Goal: Task Accomplishment & Management: Manage account settings

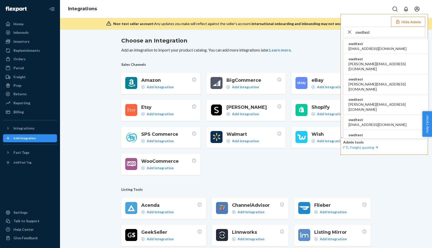
click at [404, 20] on button "Hide Admin" at bounding box center [408, 22] width 34 height 10
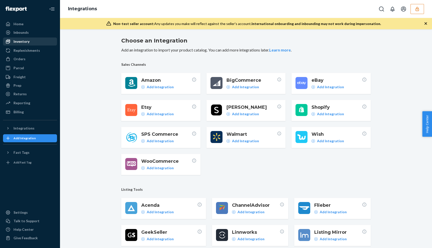
click at [17, 40] on div "Inventory" at bounding box center [22, 41] width 16 height 5
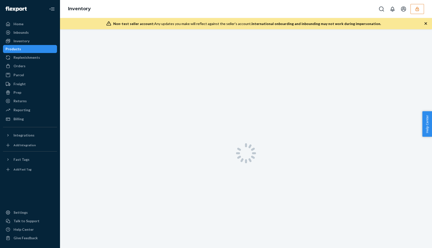
click at [22, 28] on ul "Home Inbounds Shipping Plans Problems Inventory Products Replenishments Orders …" at bounding box center [30, 71] width 54 height 103
click at [20, 33] on div "Inbounds" at bounding box center [21, 32] width 15 height 5
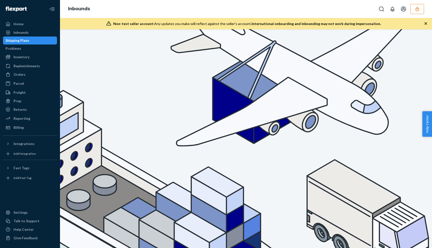
drag, startPoint x: 414, startPoint y: 9, endPoint x: 418, endPoint y: 8, distance: 3.4
click at [418, 8] on icon "button" at bounding box center [417, 9] width 3 height 4
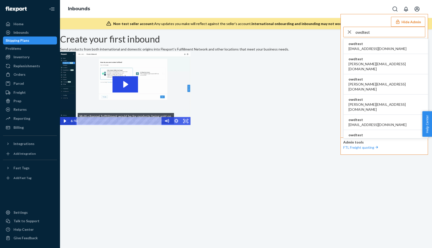
type input "owdtest"
click at [364, 45] on span "owdtest" at bounding box center [378, 43] width 58 height 5
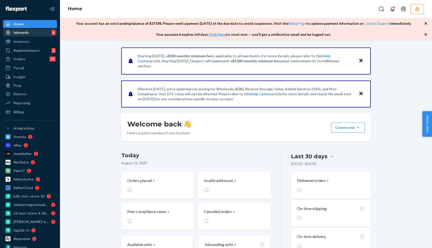
click at [18, 33] on div "Inbounds" at bounding box center [21, 32] width 15 height 5
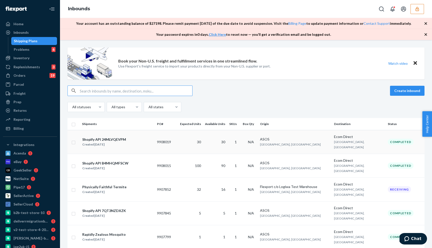
click at [152, 144] on div "Shopify API 24MLVQEVPM Created Aug 21, 2025" at bounding box center [117, 142] width 71 height 11
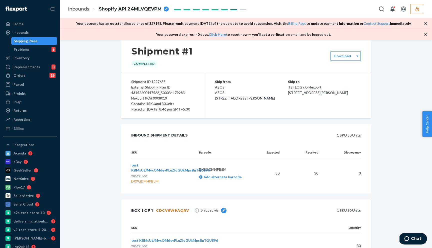
scroll to position [67, 0]
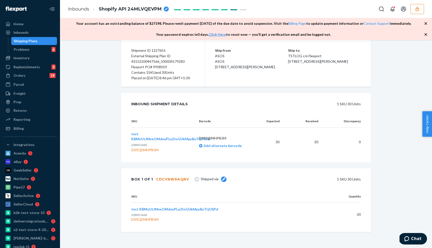
click at [172, 179] on div "CDCV6W9AQRV" at bounding box center [172, 179] width 33 height 5
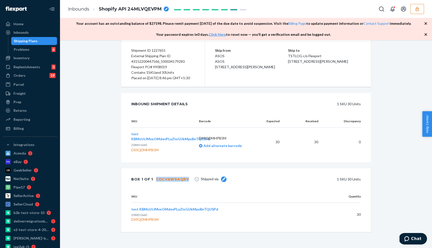
click at [172, 179] on div "CDCV6W9AQRV" at bounding box center [172, 179] width 33 height 5
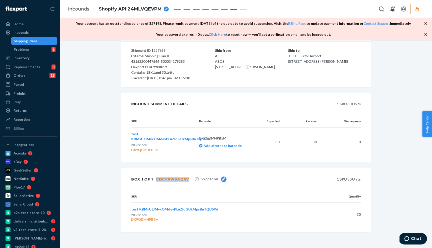
click at [172, 179] on div "CDCV6W9AQRV" at bounding box center [172, 179] width 33 height 5
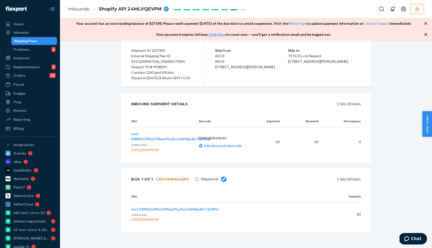
click at [238, 120] on th "Barcode" at bounding box center [227, 121] width 64 height 13
click at [189, 153] on div "DX9QDMHPB5M" at bounding box center [170, 150] width 79 height 5
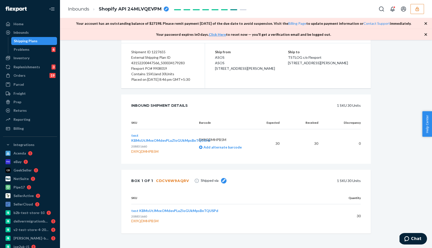
scroll to position [67, 0]
